Goal: Communication & Community: Answer question/provide support

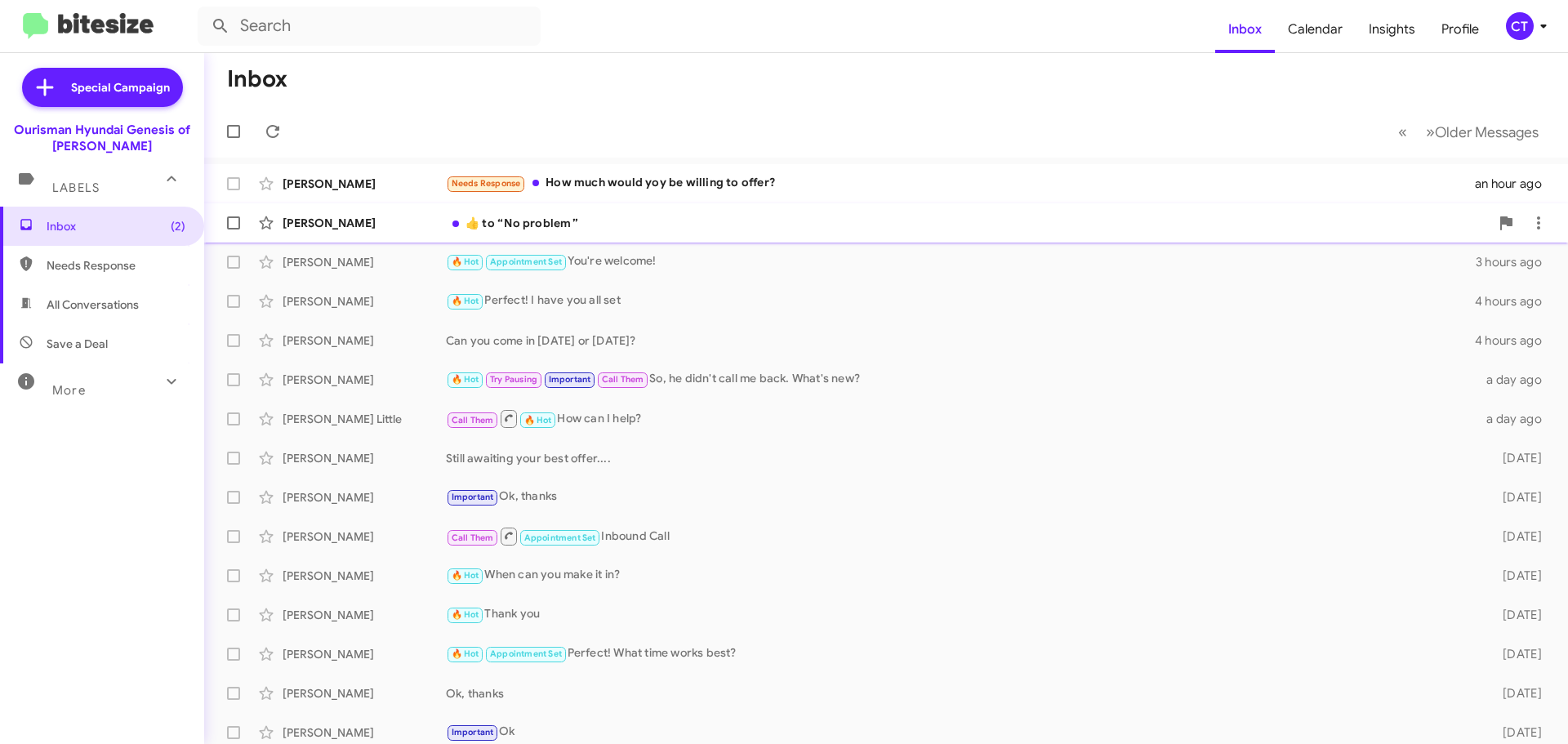
click at [516, 225] on div "​👍​ to “ No problem ”" at bounding box center [968, 222] width 1043 height 16
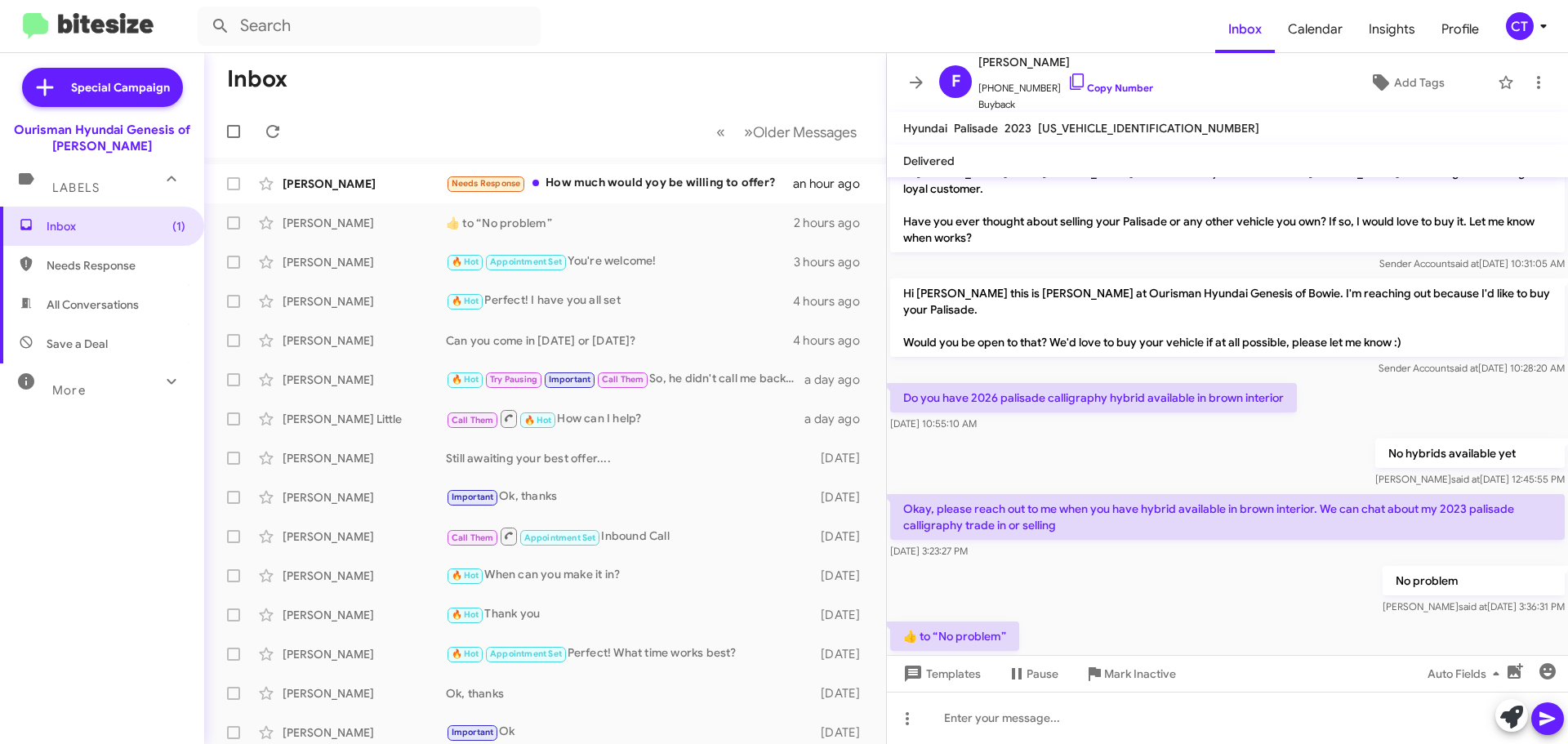
scroll to position [255, 0]
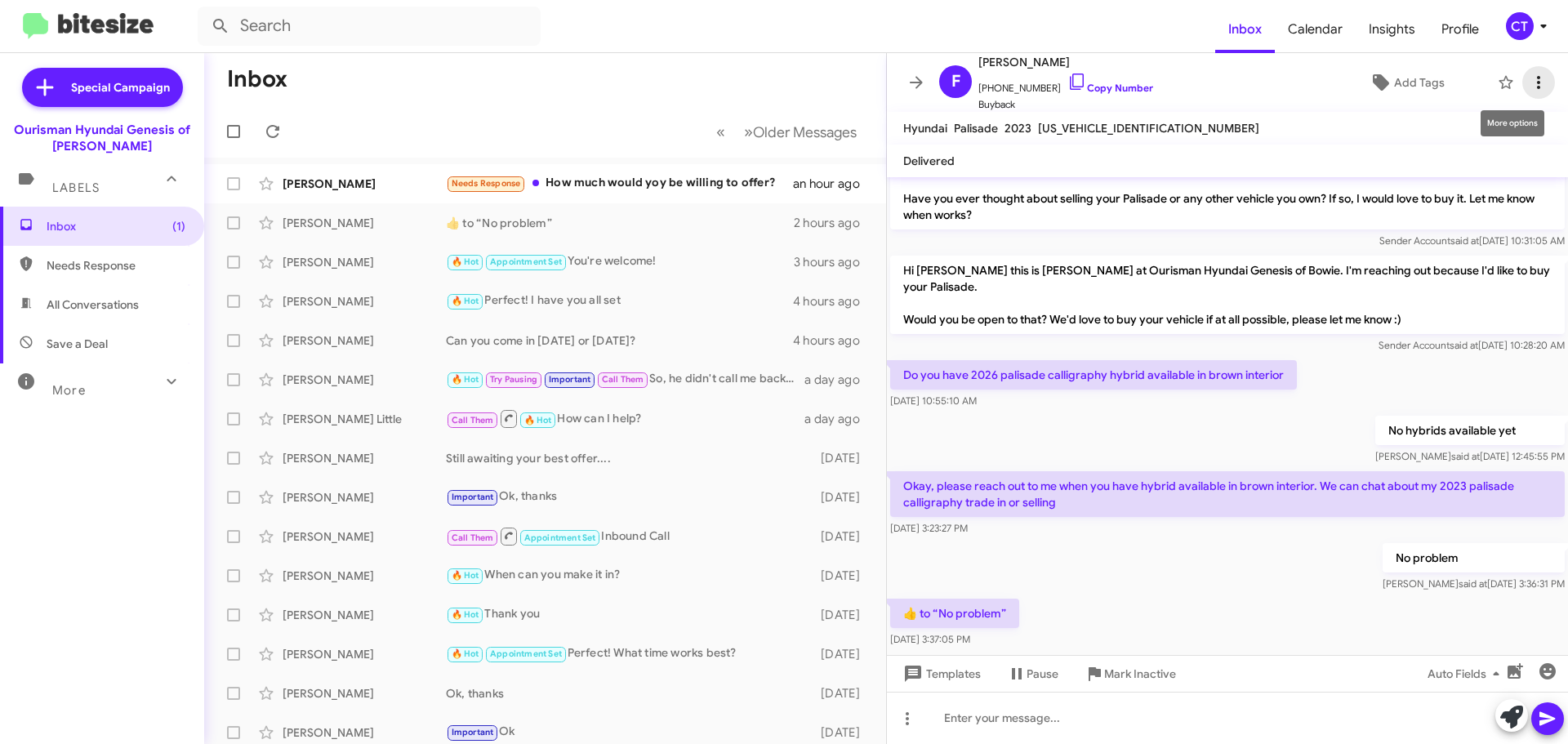
click at [1532, 88] on icon at bounding box center [1538, 82] width 20 height 20
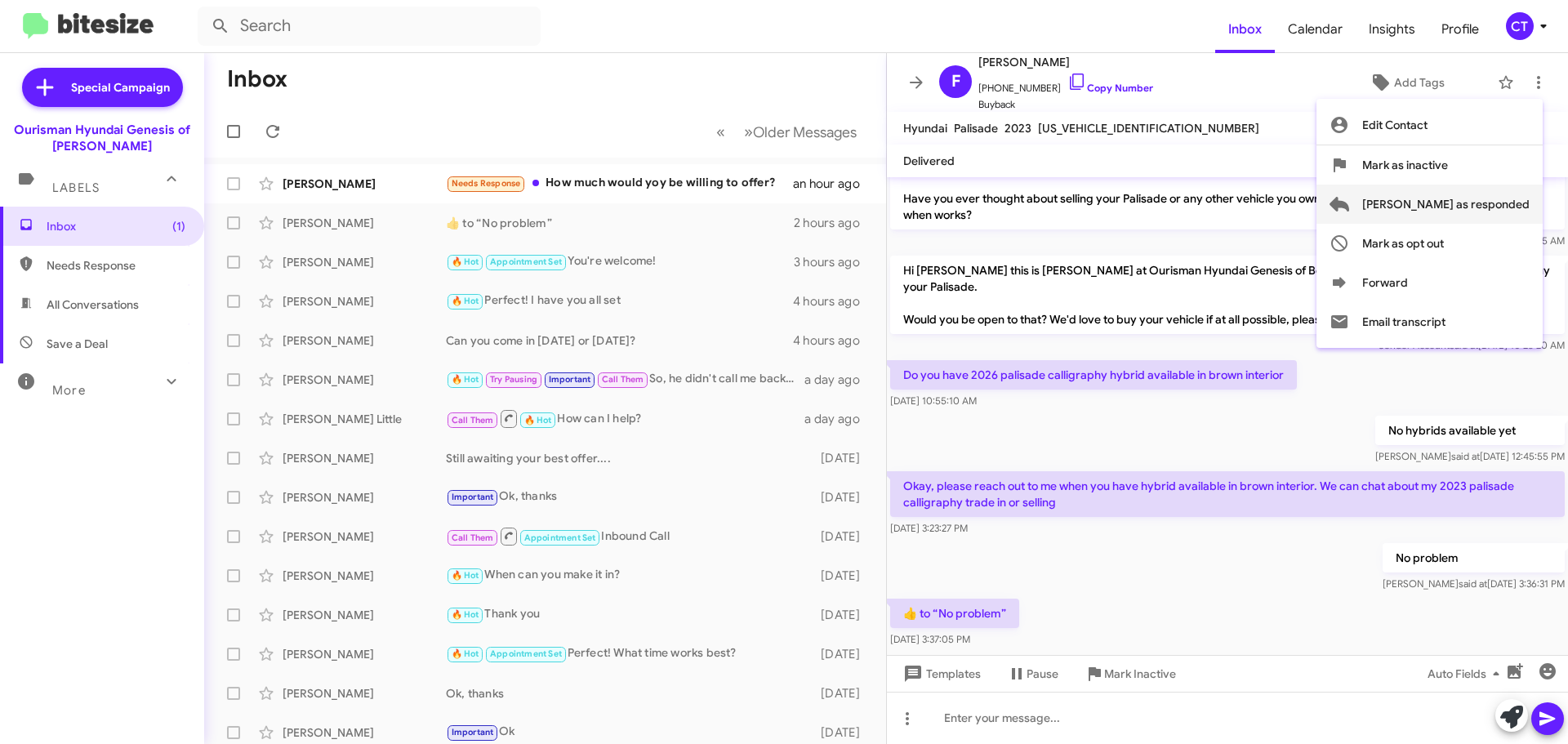
click at [1458, 214] on span "Mark as responded" at bounding box center [1445, 203] width 167 height 39
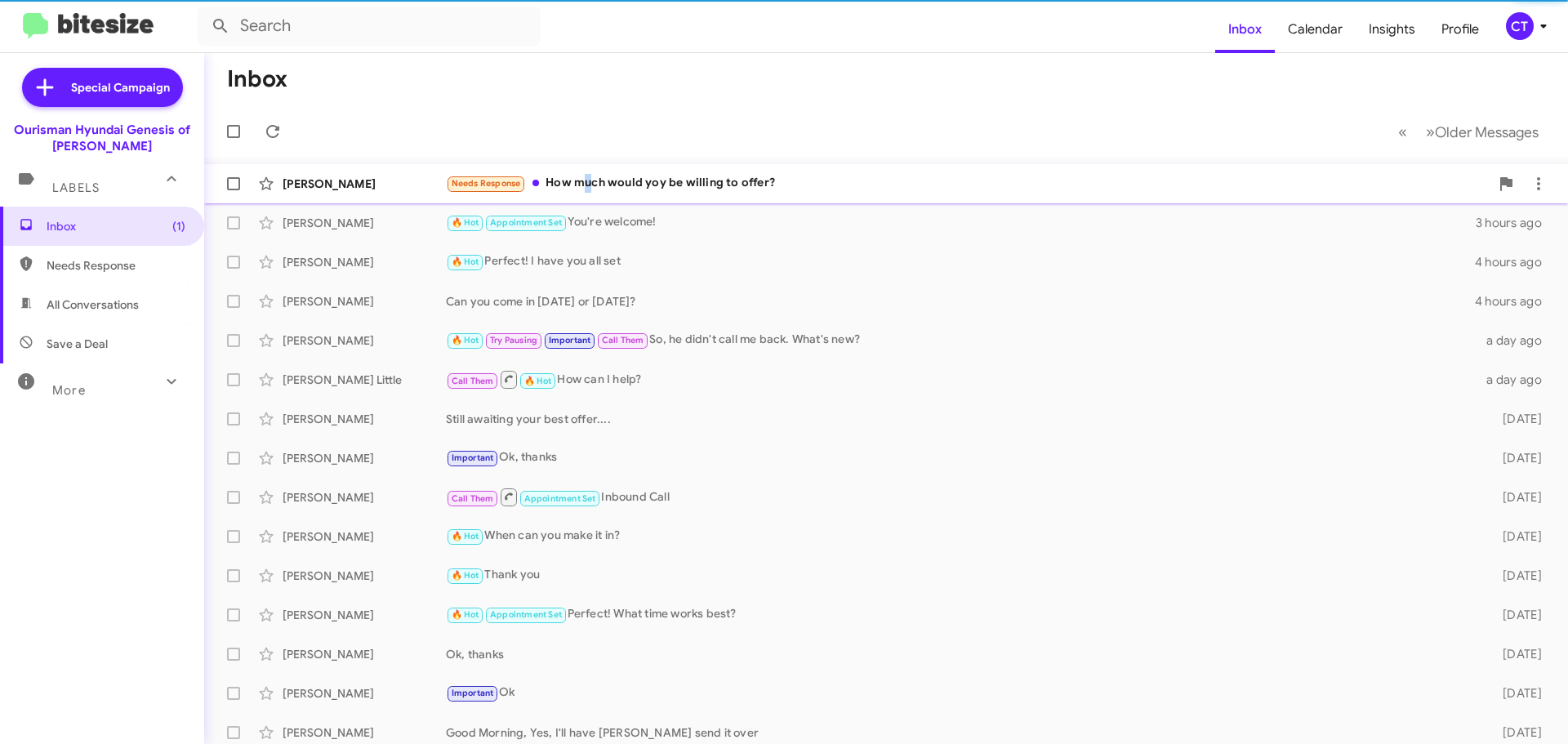
click at [583, 195] on div "Joseph Ramos Needs Response How much would yoy be willing to offer? an hour ago" at bounding box center [886, 183] width 1337 height 33
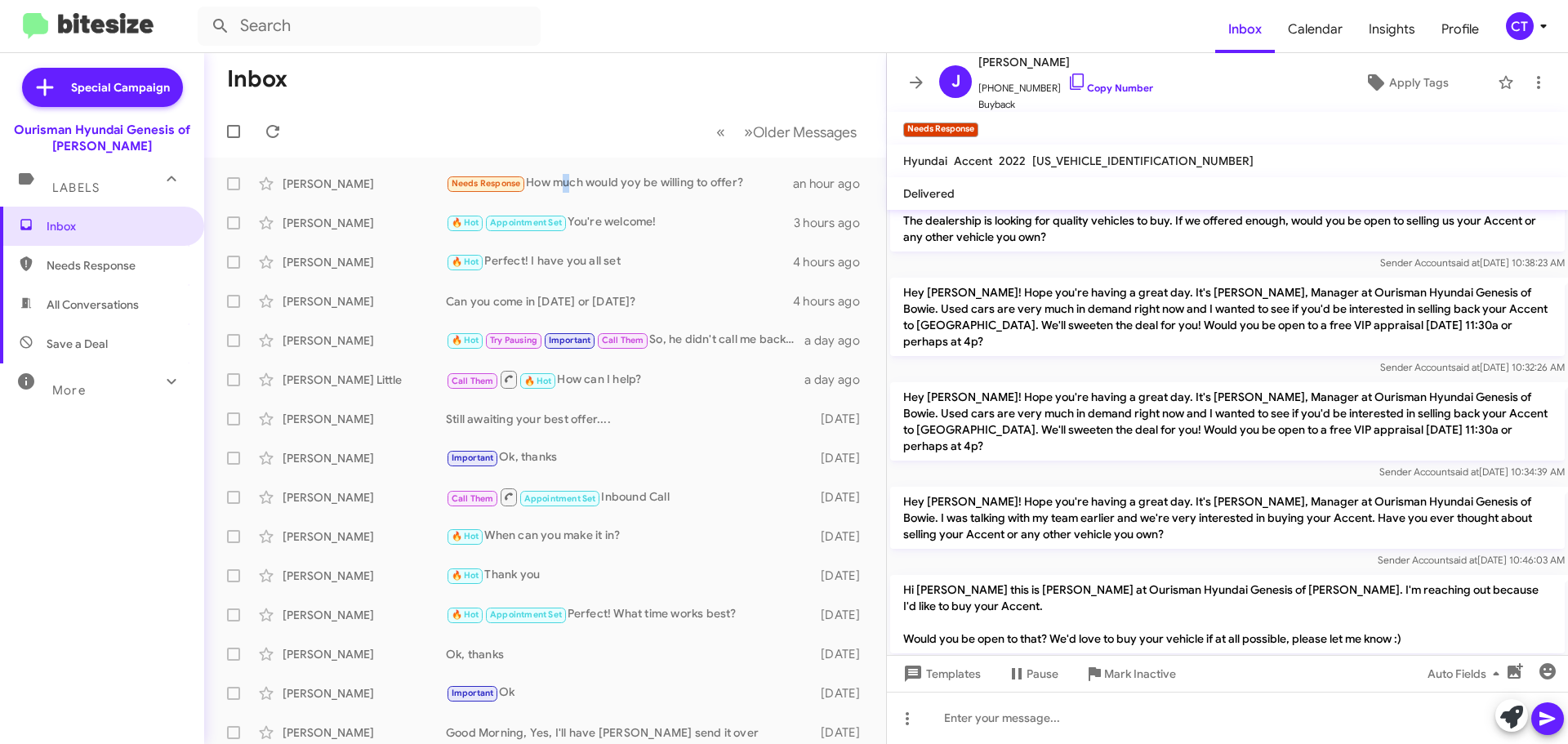
scroll to position [109, 0]
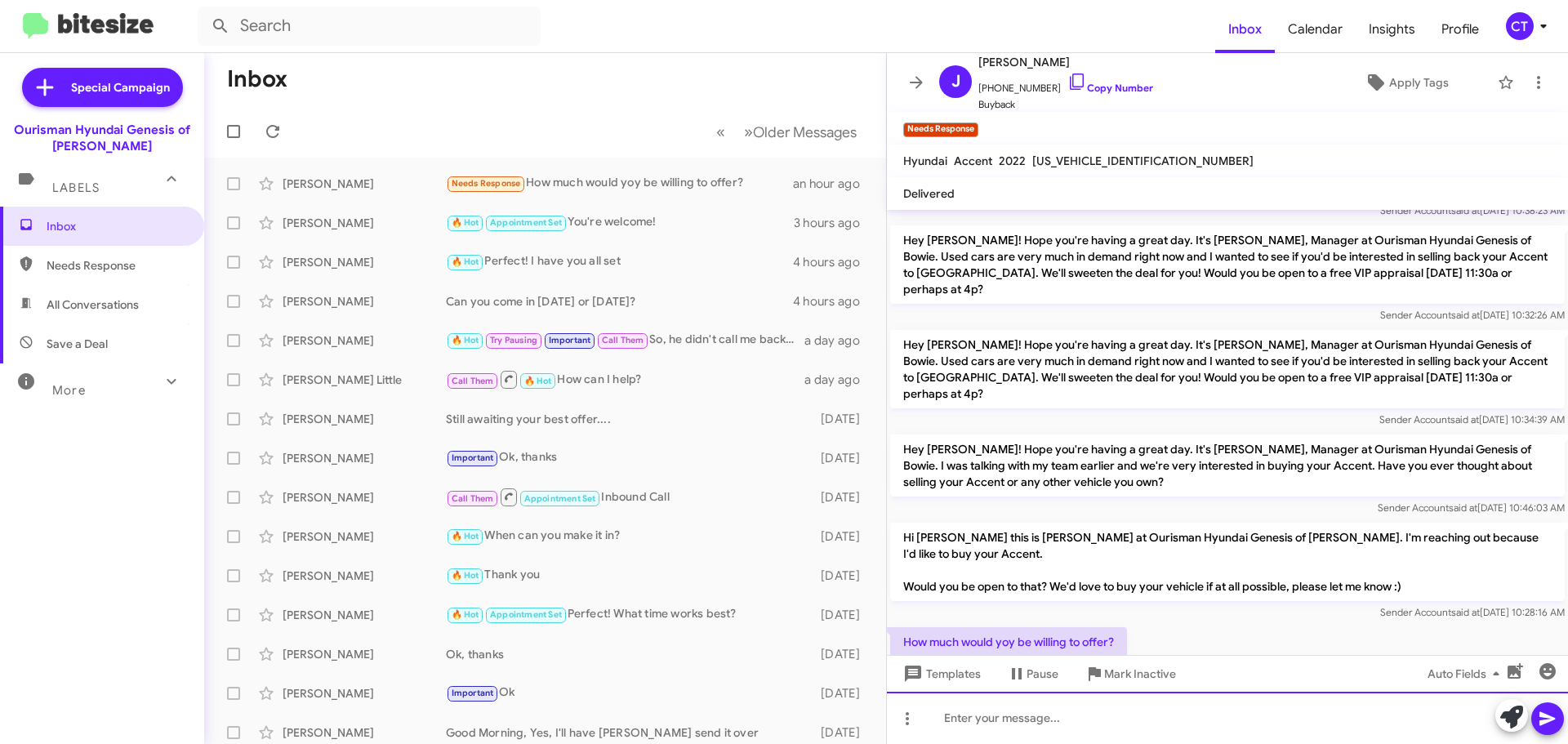
click at [1078, 738] on div at bounding box center [1227, 718] width 681 height 52
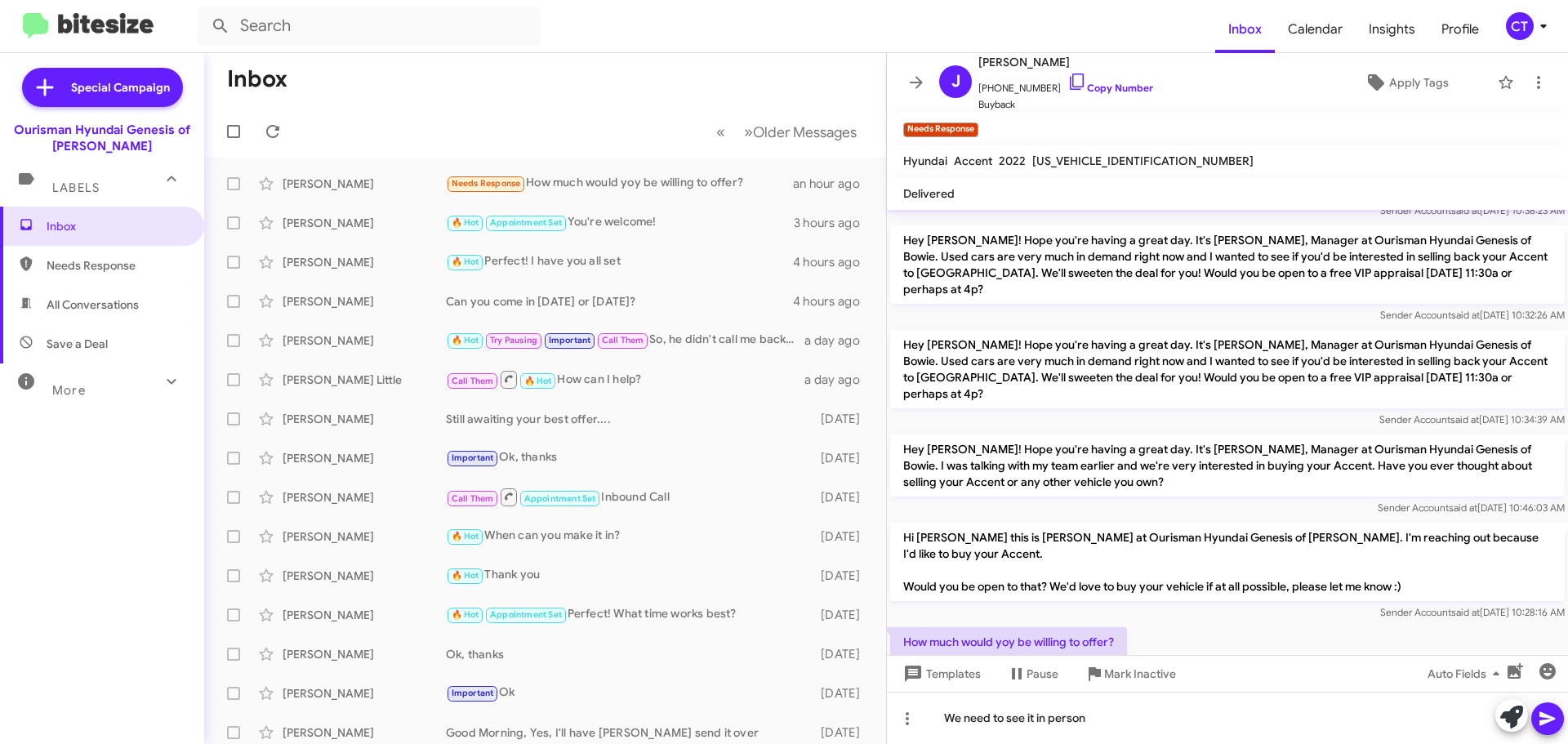
click at [1554, 715] on icon at bounding box center [1547, 718] width 20 height 20
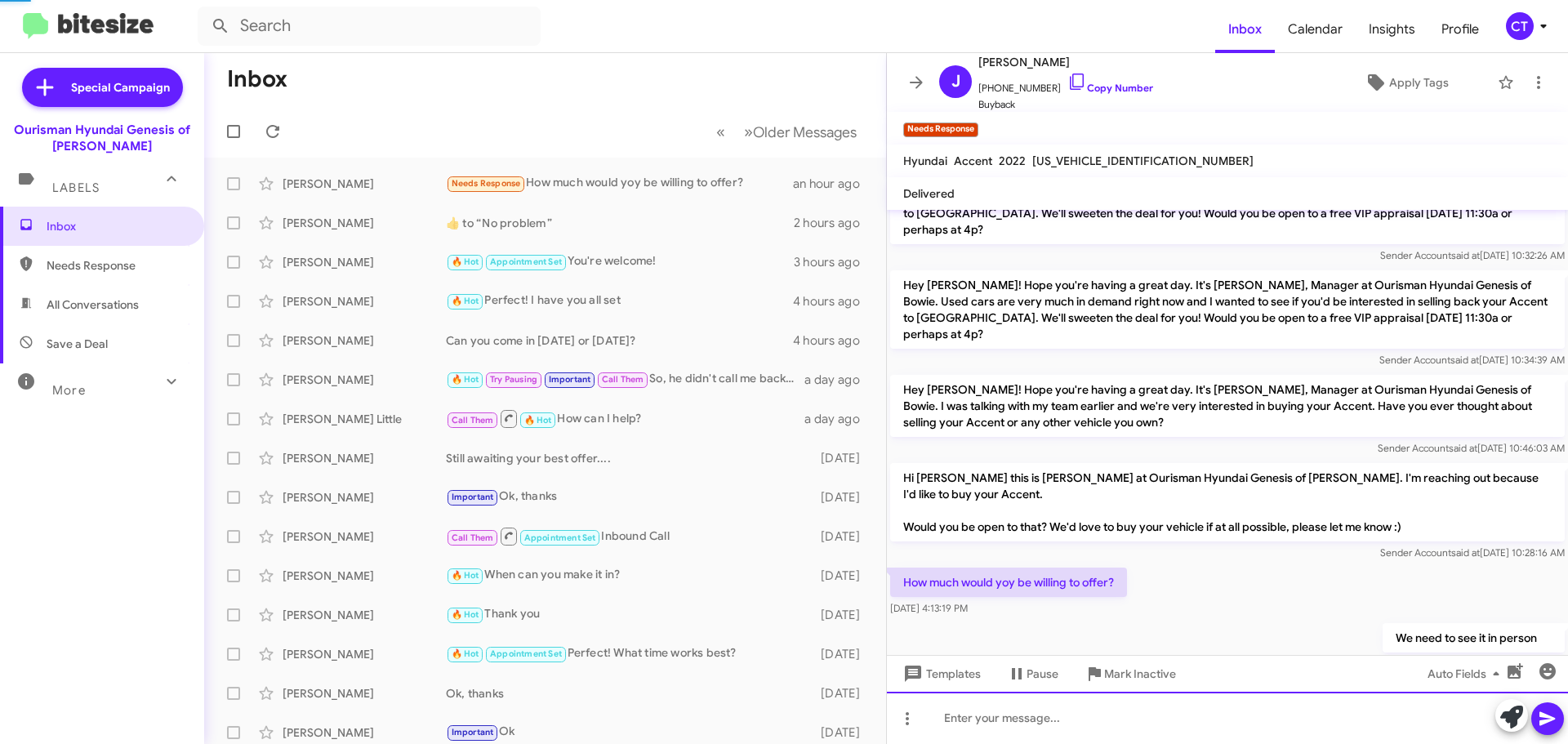
scroll to position [135, 0]
